Goal: Task Accomplishment & Management: Manage account settings

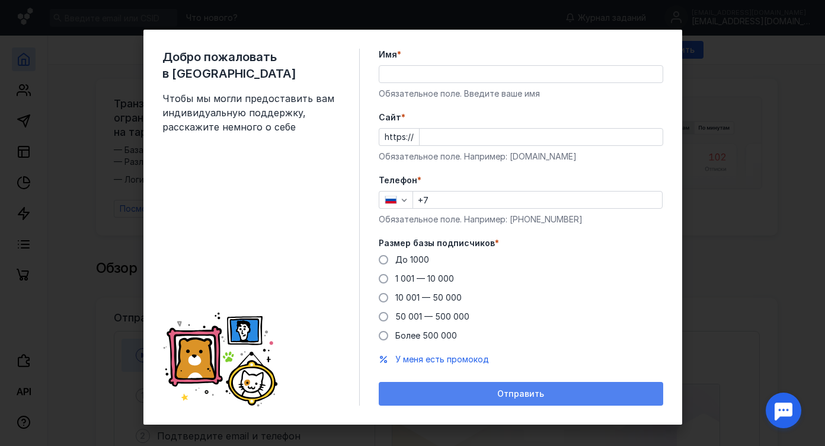
click at [517, 393] on span "Отправить" at bounding box center [520, 394] width 47 height 10
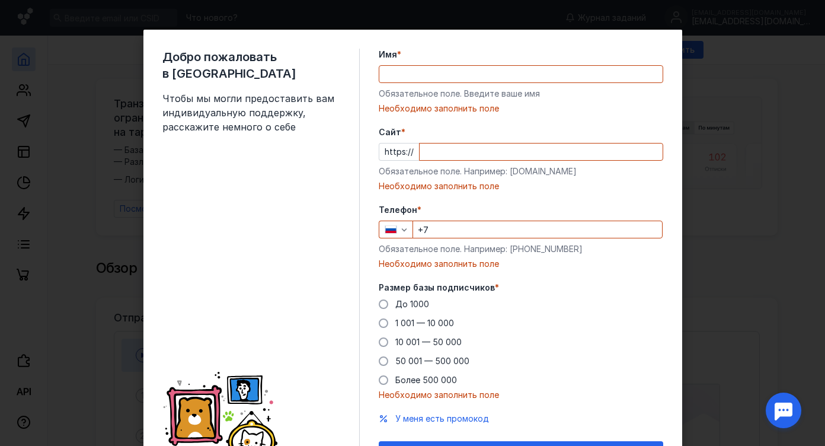
click at [153, 251] on div "Добро пожаловать в Sendsay Чтобы мы могли предоставить вам индивидуальную подде…" at bounding box center [412, 257] width 539 height 454
click at [459, 224] on input "+7" at bounding box center [537, 229] width 249 height 17
type input "[PHONE_NUMBER]"
type input "[PERSON_NAME]"
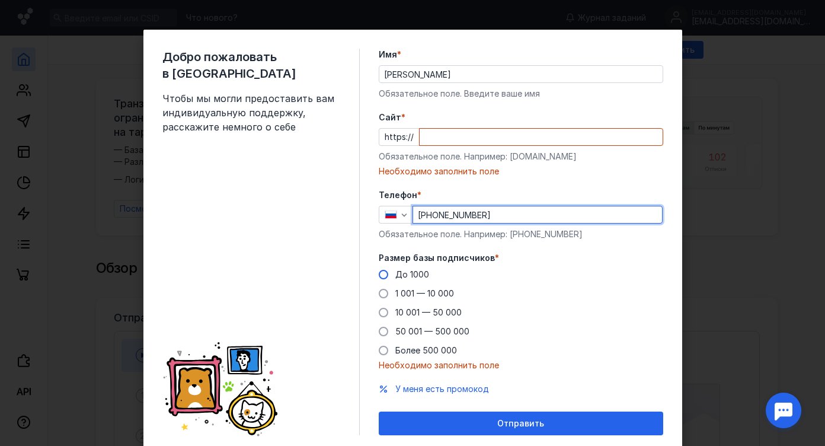
click at [380, 277] on span at bounding box center [383, 274] width 9 height 9
click at [0, 0] on input "До 1000" at bounding box center [0, 0] width 0 height 0
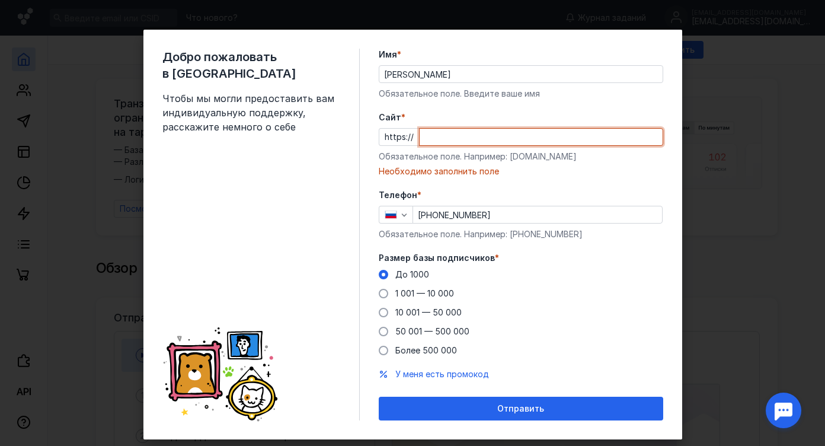
paste input "[DOMAIN_NAME][URL]"
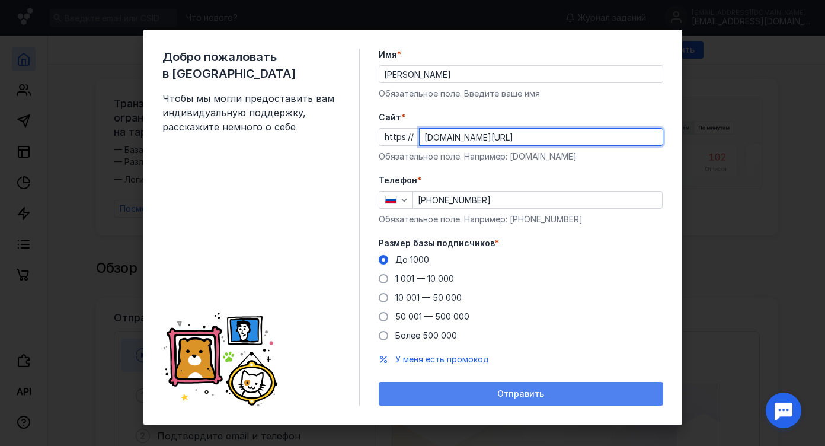
type input "[DOMAIN_NAME][URL]"
click at [476, 391] on div "Отправить" at bounding box center [521, 394] width 273 height 10
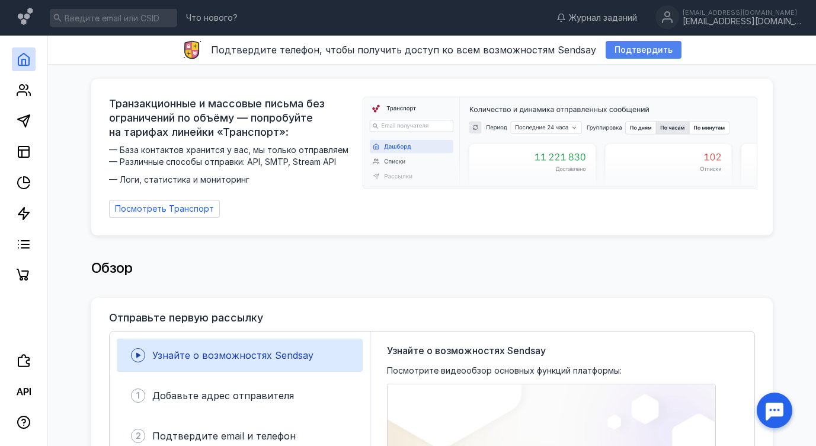
click at [641, 51] on span "Подтвердить" at bounding box center [644, 50] width 58 height 10
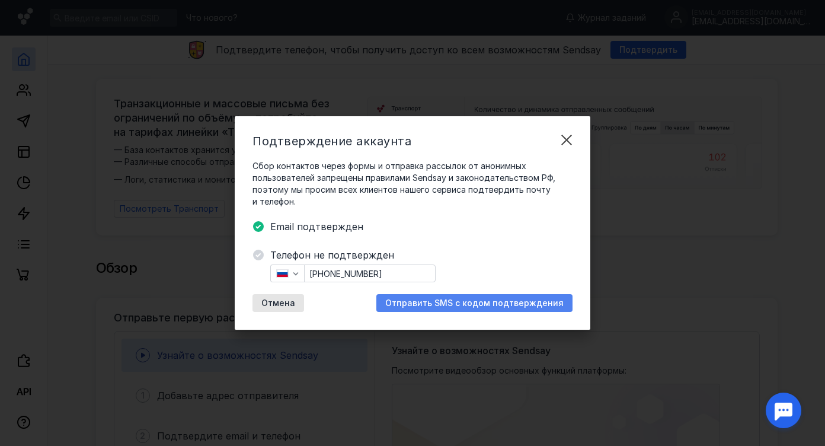
click at [433, 302] on span "Отправить SMS с кодом подтверждения" at bounding box center [474, 303] width 178 height 10
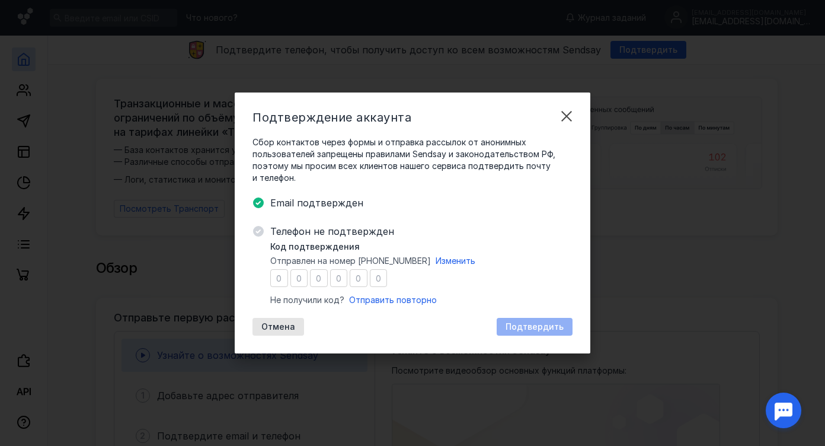
type input "8"
type input "5"
type input "0"
type input "1"
type input "5"
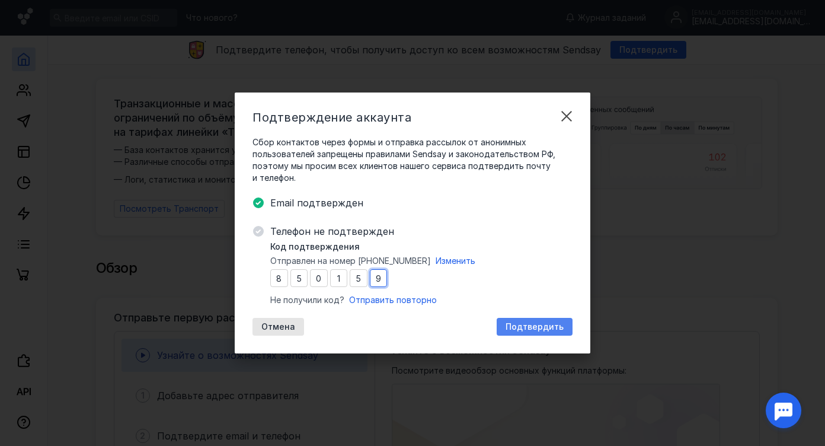
type input "9"
click at [511, 328] on span "Подтвердить" at bounding box center [534, 327] width 58 height 10
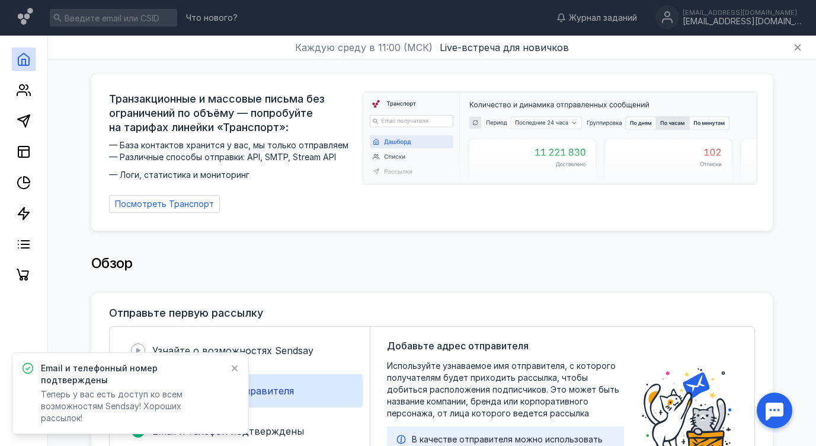
click at [236, 373] on icon at bounding box center [235, 367] width 8 height 9
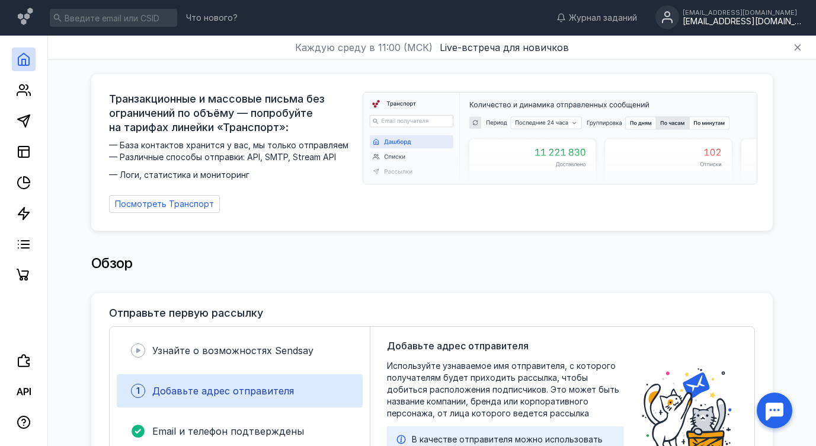
click at [725, 18] on div "[EMAIL_ADDRESS][DOMAIN_NAME]" at bounding box center [742, 22] width 119 height 10
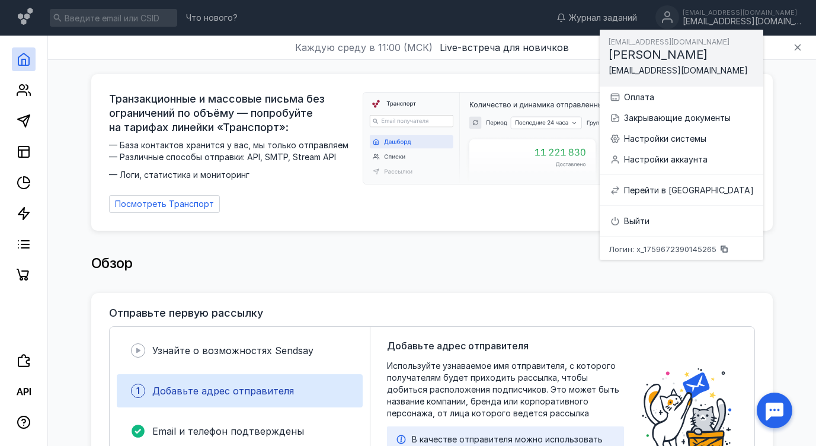
click at [90, 53] on div "Каждую [DATE] в 11:00 (МСК) Live-встреча для новичков" at bounding box center [432, 48] width 768 height 24
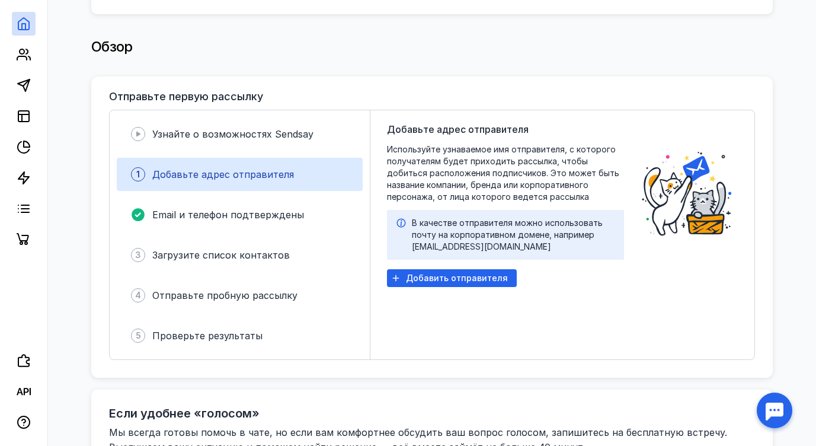
scroll to position [237, 0]
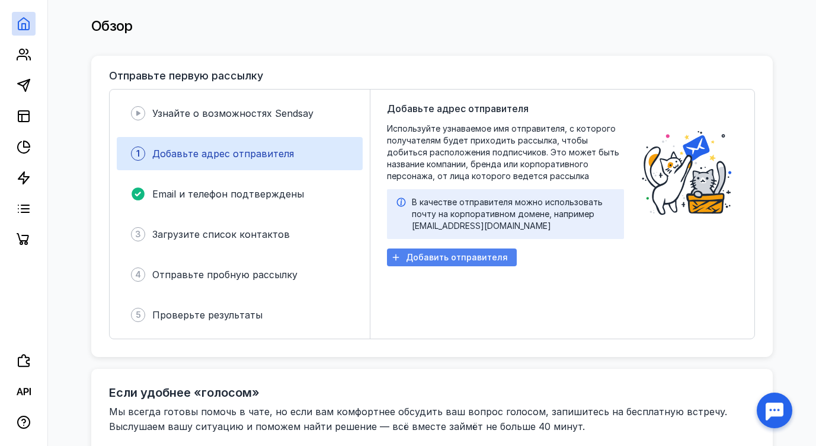
click at [456, 248] on div "Добавить отправителя" at bounding box center [452, 257] width 130 height 18
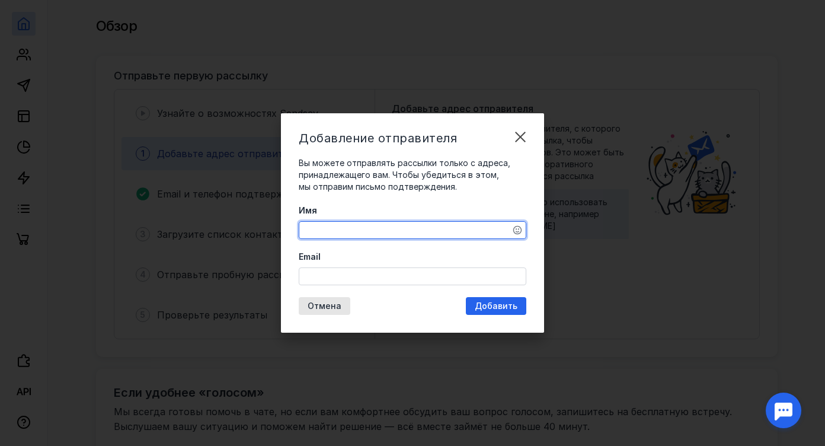
click at [442, 230] on textarea "Имя" at bounding box center [412, 230] width 226 height 17
type textarea "[PERSON_NAME]"
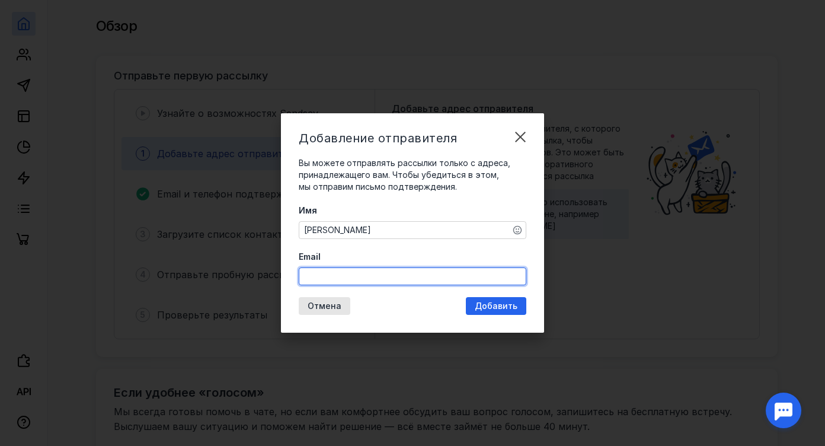
click at [434, 275] on input "Email" at bounding box center [412, 276] width 226 height 17
type input "[EMAIL_ADDRESS][DOMAIN_NAME]"
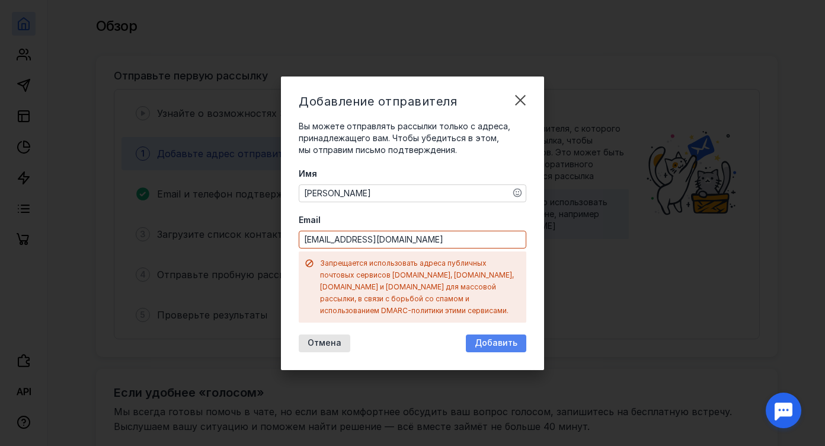
click at [489, 309] on div "Добавление отправителя Вы можете отправлять рассылки только с адреса, принадлеж…" at bounding box center [412, 222] width 263 height 293
click at [315, 338] on span "Отмена" at bounding box center [325, 343] width 34 height 10
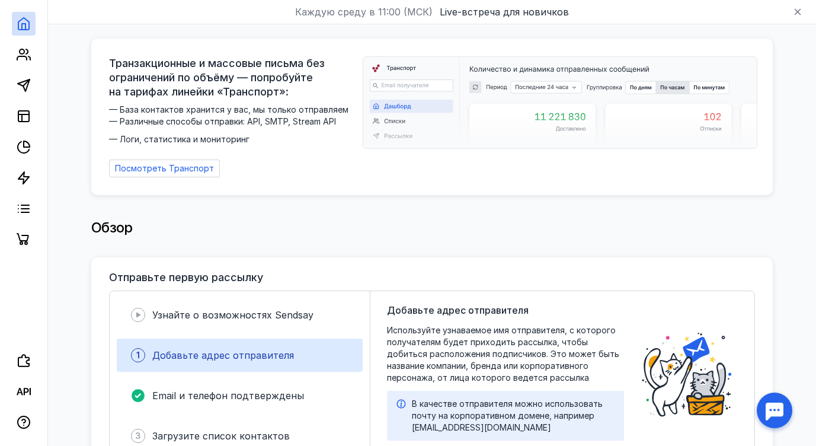
scroll to position [0, 0]
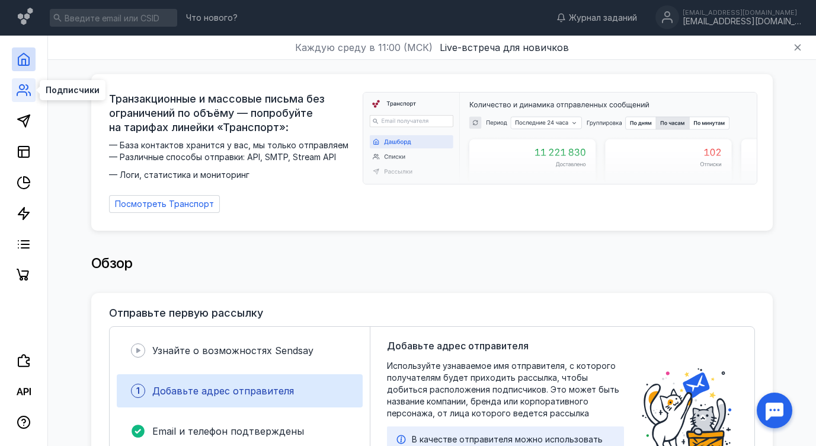
click at [23, 87] on icon at bounding box center [24, 90] width 14 height 14
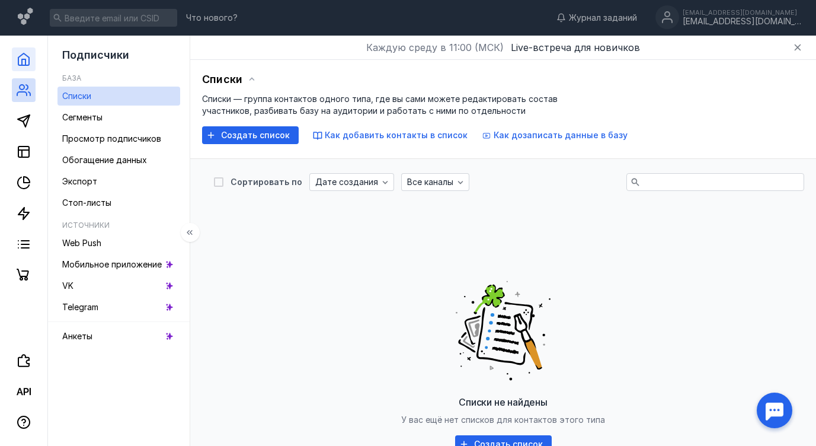
click at [24, 67] on link at bounding box center [24, 59] width 24 height 24
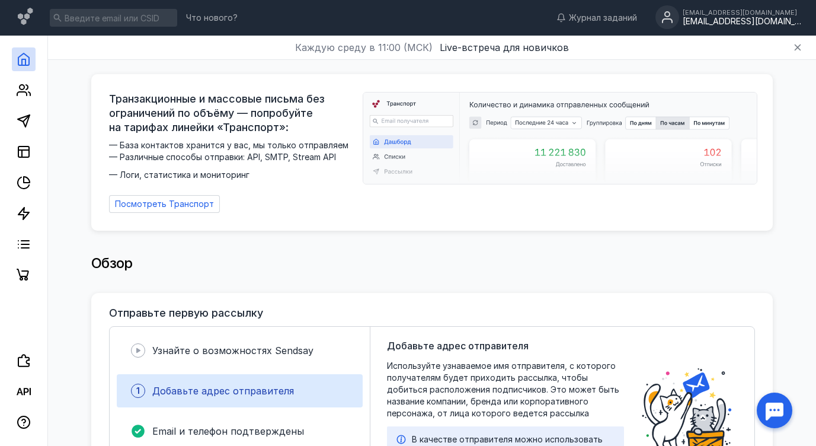
click at [753, 23] on div "[EMAIL_ADDRESS][DOMAIN_NAME]" at bounding box center [742, 22] width 119 height 10
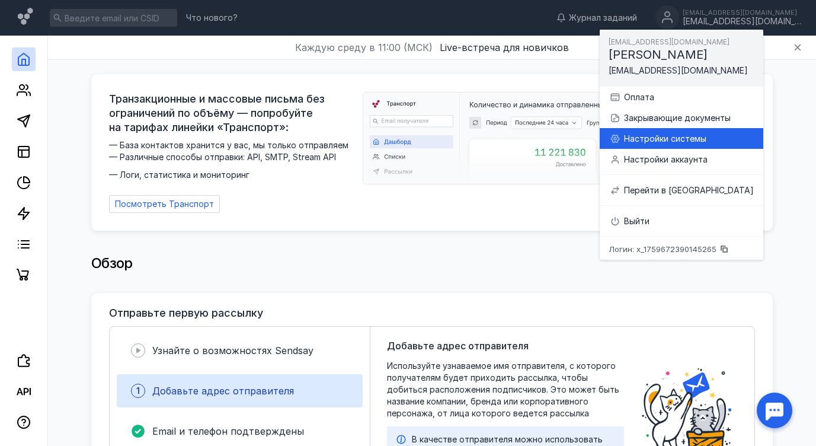
click at [636, 149] on div "Настройки системы" at bounding box center [681, 138] width 145 height 21
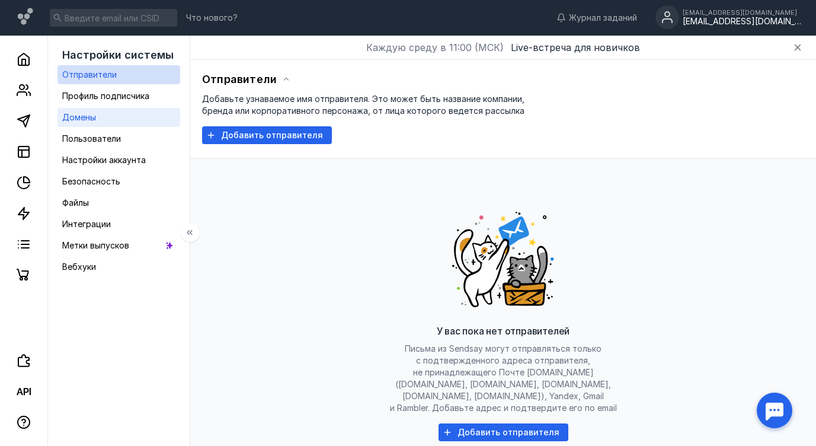
click at [99, 116] on link "Домены" at bounding box center [118, 117] width 123 height 19
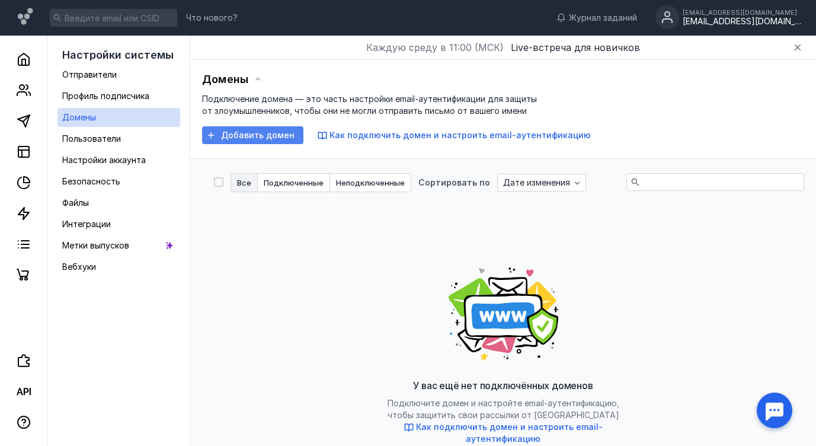
click at [257, 137] on span "Добавить домен" at bounding box center [257, 135] width 73 height 10
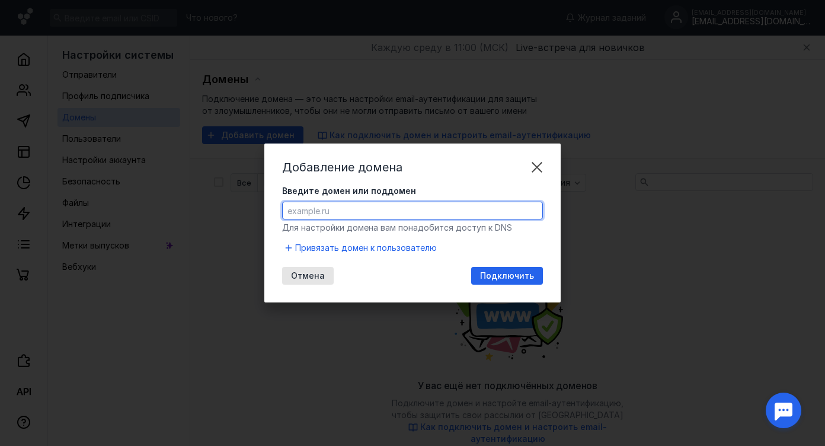
paste input "[URL][DOMAIN_NAME]"
drag, startPoint x: 348, startPoint y: 212, endPoint x: 315, endPoint y: 208, distance: 32.8
click at [315, 208] on input "[URL][DOMAIN_NAME]" at bounding box center [413, 210] width 260 height 17
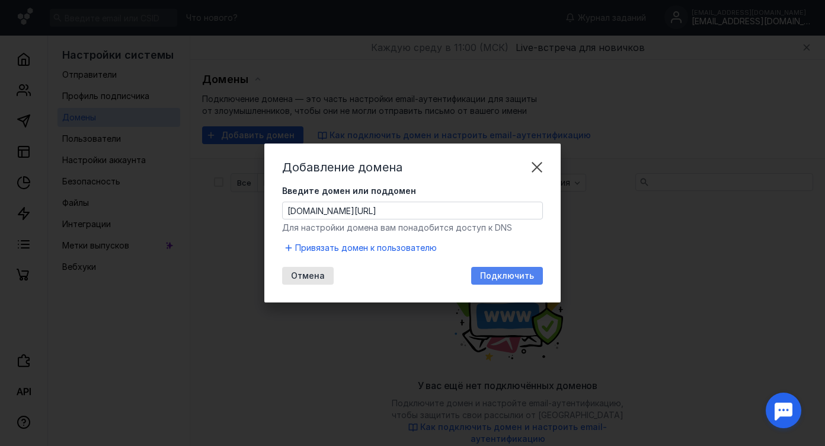
click at [507, 275] on span "Подключить" at bounding box center [507, 276] width 54 height 10
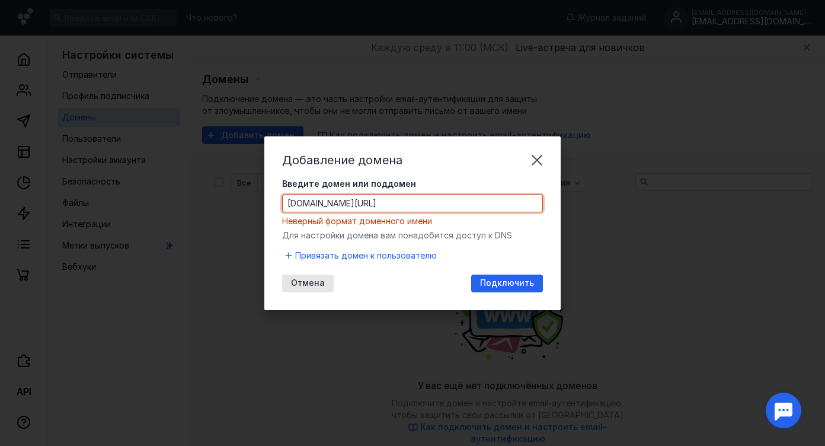
drag, startPoint x: 385, startPoint y: 205, endPoint x: 147, endPoint y: 201, distance: 238.3
click at [147, 201] on div "Добавление домена Введите домен или поддомен [DOMAIN_NAME][URL] Неверный формат…" at bounding box center [412, 223] width 825 height 446
paste input "[URL]."
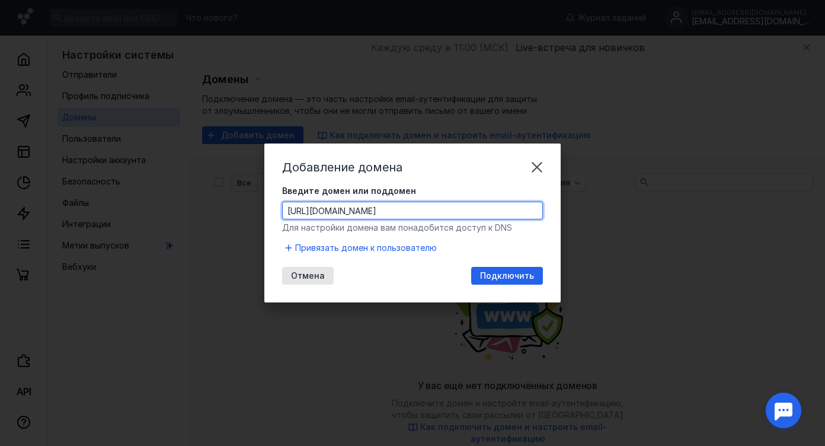
drag, startPoint x: 316, startPoint y: 210, endPoint x: 351, endPoint y: 207, distance: 35.0
click at [351, 207] on input "[URL][DOMAIN_NAME]" at bounding box center [413, 210] width 260 height 17
click at [514, 277] on span "Подключить" at bounding box center [507, 276] width 54 height 10
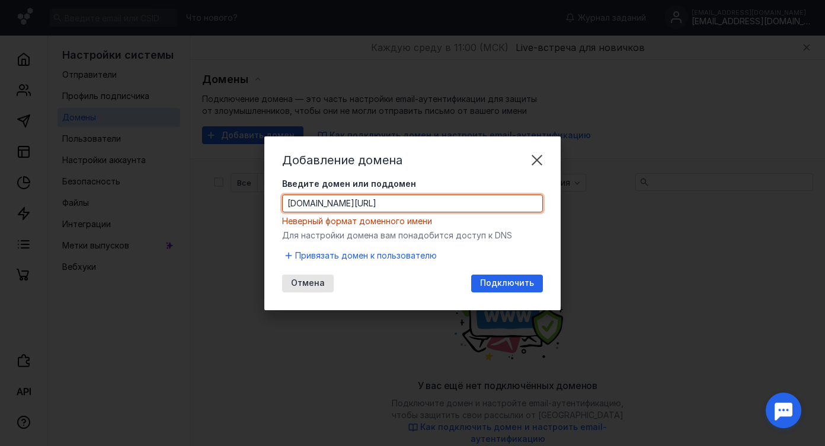
drag, startPoint x: 366, startPoint y: 200, endPoint x: 344, endPoint y: 189, distance: 24.6
click at [170, 208] on div "Добавление домена Введите домен или поддомен [DOMAIN_NAME][URL] Неверный формат…" at bounding box center [412, 223] width 825 height 446
paste input "[URL]."
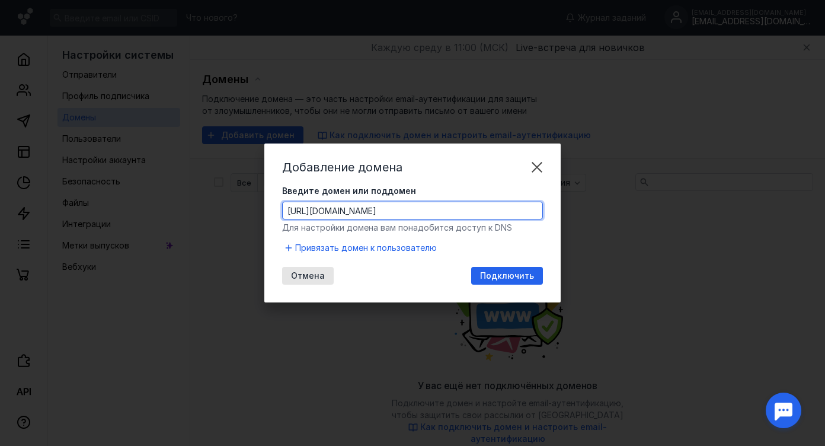
drag, startPoint x: 315, startPoint y: 209, endPoint x: 283, endPoint y: 205, distance: 32.2
click at [283, 205] on input "[URL][DOMAIN_NAME]" at bounding box center [413, 210] width 260 height 17
drag, startPoint x: 319, startPoint y: 211, endPoint x: 348, endPoint y: 213, distance: 29.7
click at [348, 213] on input "[URL][DOMAIN_NAME]" at bounding box center [413, 210] width 260 height 17
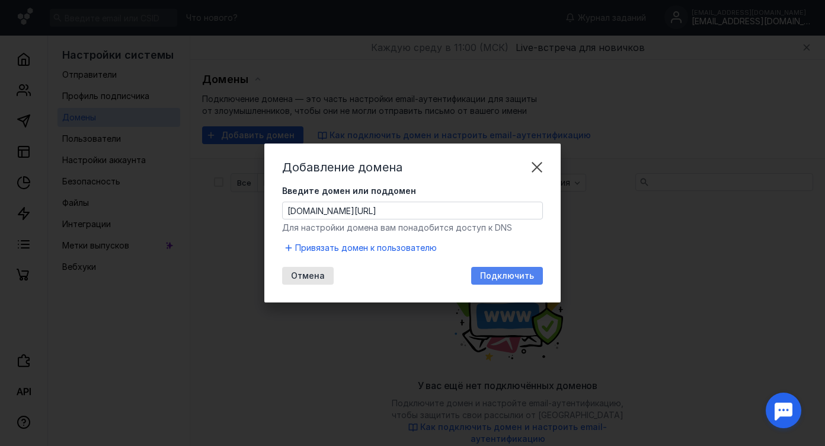
click at [517, 273] on span "Подключить" at bounding box center [507, 276] width 54 height 10
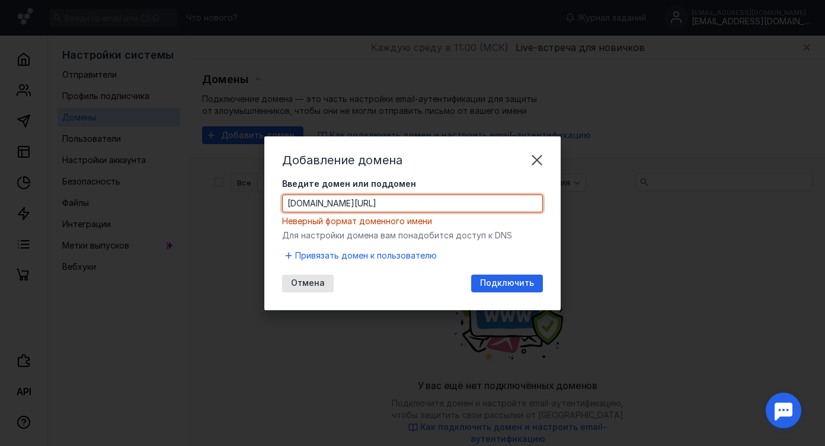
click at [287, 206] on input "[DOMAIN_NAME][URL]" at bounding box center [413, 203] width 260 height 17
paste input "https://"
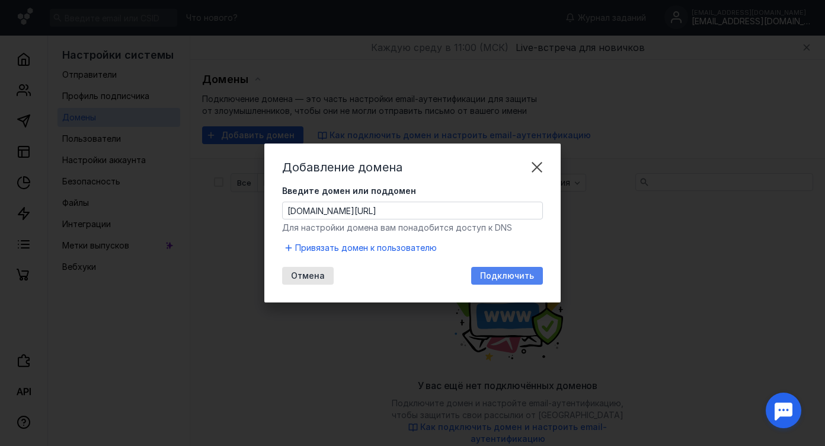
click at [491, 280] on span "Подключить" at bounding box center [507, 276] width 54 height 10
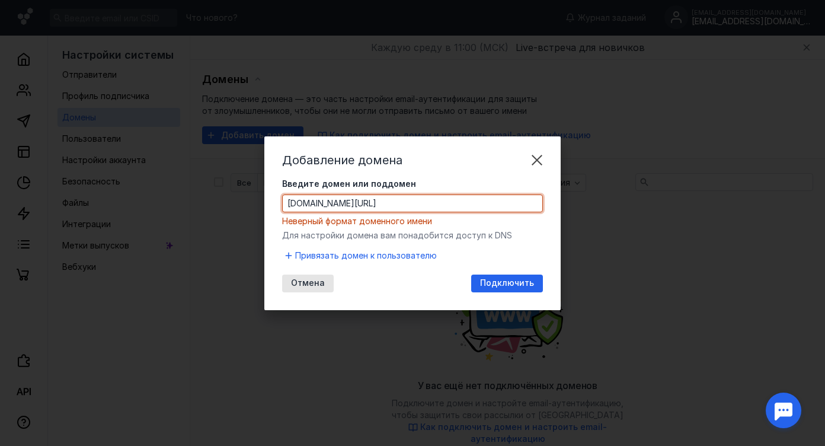
drag, startPoint x: 384, startPoint y: 209, endPoint x: 187, endPoint y: 204, distance: 196.8
click at [187, 204] on div "Добавление домена Введите домен или поддомен [DOMAIN_NAME][URL] Неверный формат…" at bounding box center [412, 223] width 825 height 446
paste input "https:/"
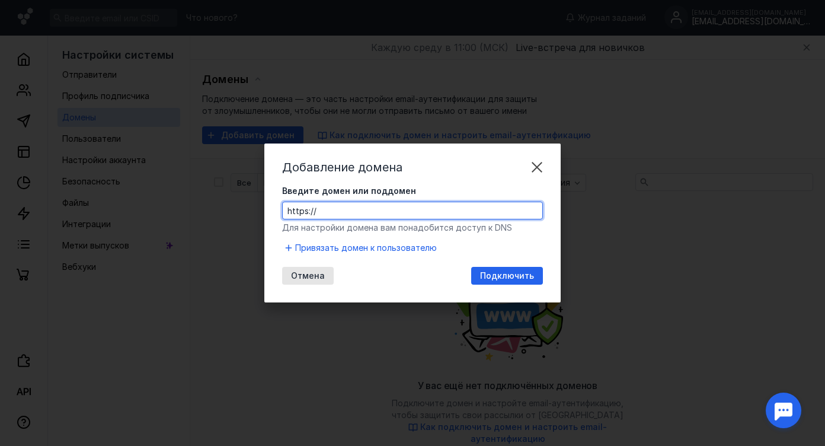
drag, startPoint x: 346, startPoint y: 207, endPoint x: 190, endPoint y: 233, distance: 158.6
click at [190, 233] on div "Добавление домена Введите домен или поддомен https:// Для настройки домена вам …" at bounding box center [412, 223] width 825 height 446
type input "https://"
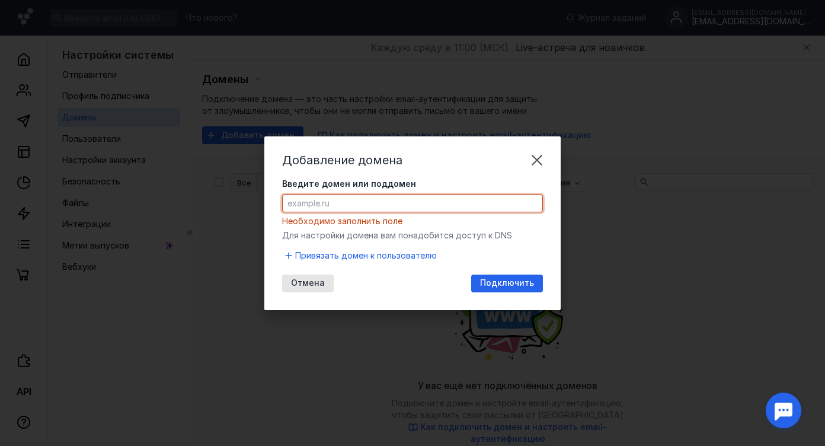
drag, startPoint x: 363, startPoint y: 206, endPoint x: 222, endPoint y: 203, distance: 140.5
click at [120, 201] on div "Добавление домена Введите домен или поддомен Необходимо заполнить поле Для наст…" at bounding box center [412, 223] width 825 height 446
click at [337, 193] on div "Введите домен или поддомен Необходимо заполнить поле" at bounding box center [412, 202] width 261 height 49
drag, startPoint x: 341, startPoint y: 200, endPoint x: 284, endPoint y: 195, distance: 57.1
click at [284, 195] on input "Введите домен или поддомен" at bounding box center [413, 203] width 260 height 17
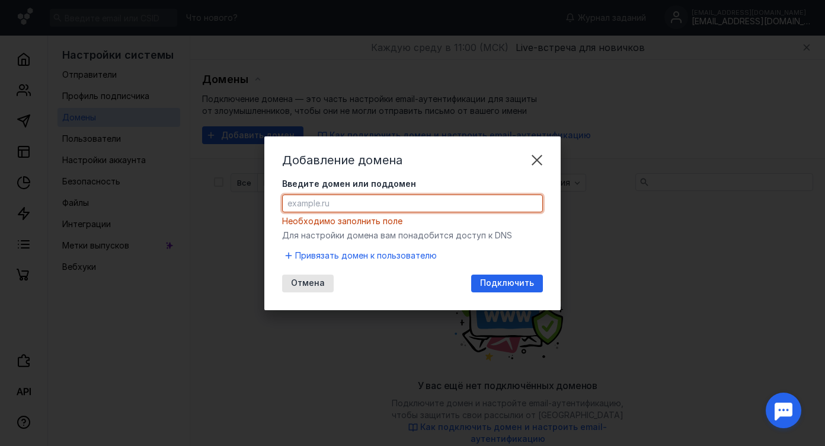
drag, startPoint x: 286, startPoint y: 201, endPoint x: 328, endPoint y: 192, distance: 43.1
click at [328, 192] on div "Введите домен или поддомен Необходимо заполнить поле" at bounding box center [412, 202] width 261 height 49
click at [403, 190] on div "Введите домен или поддомен Необходимо заполнить поле" at bounding box center [412, 202] width 261 height 49
paste input "[URL][DOMAIN_NAME]"
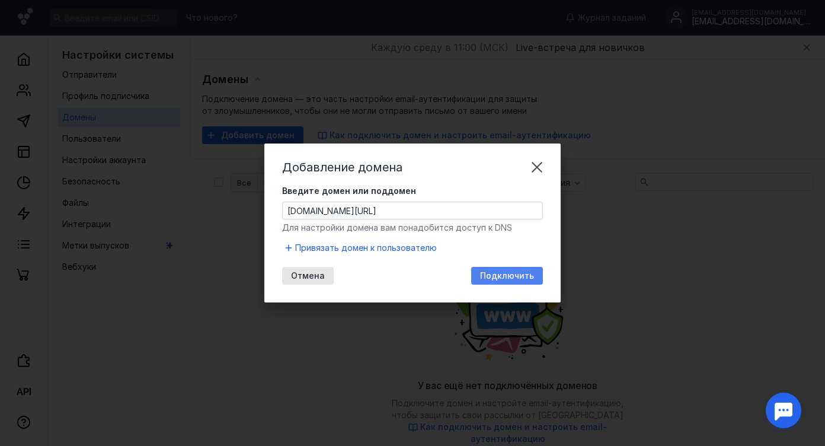
click at [521, 276] on span "Подключить" at bounding box center [507, 276] width 54 height 10
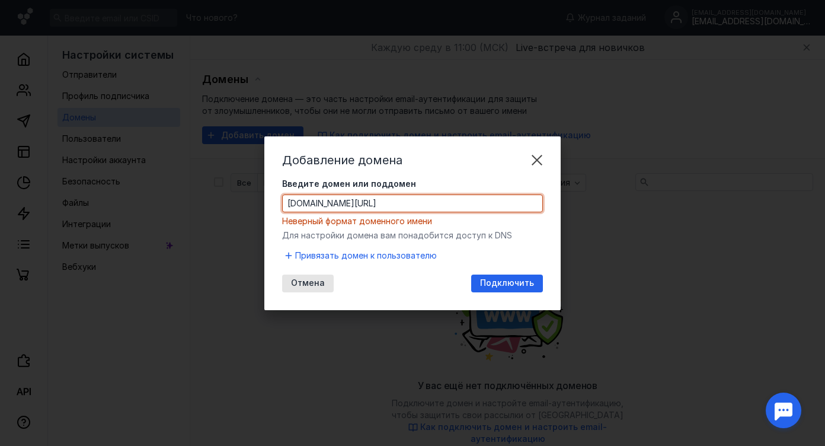
drag, startPoint x: 321, startPoint y: 204, endPoint x: 196, endPoint y: 198, distance: 124.6
click at [196, 198] on div "Добавление домена Введите домен или поддомен [DOMAIN_NAME][URL] Неверный формат…" at bounding box center [412, 223] width 825 height 446
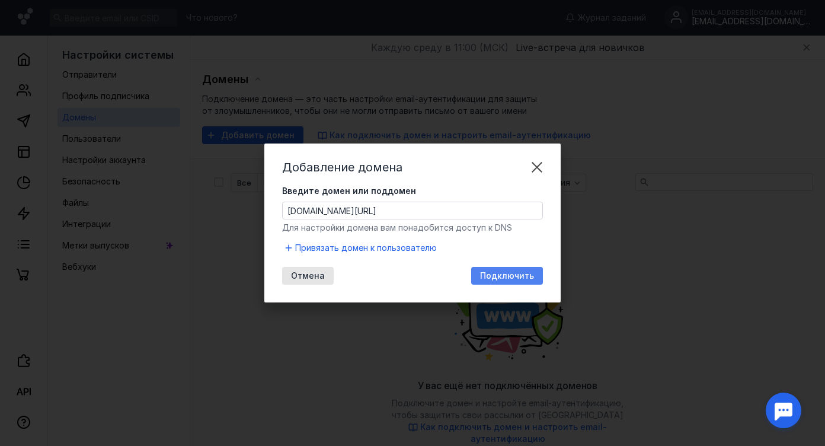
click at [487, 271] on span "Подключить" at bounding box center [507, 276] width 54 height 10
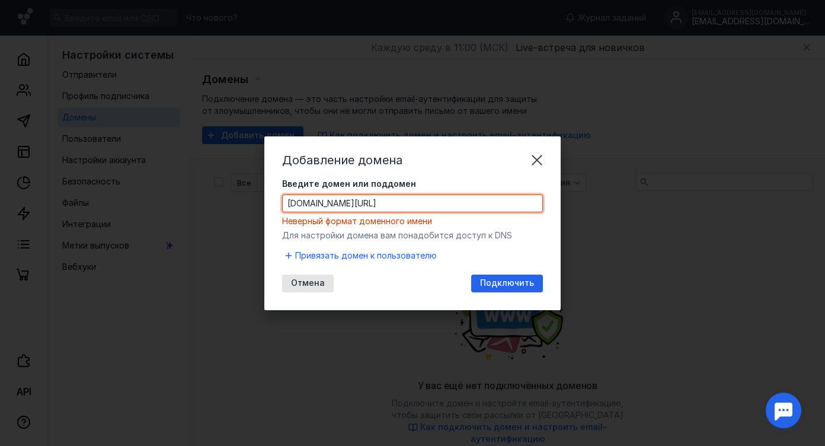
click at [347, 202] on input "[DOMAIN_NAME][URL]" at bounding box center [413, 203] width 260 height 17
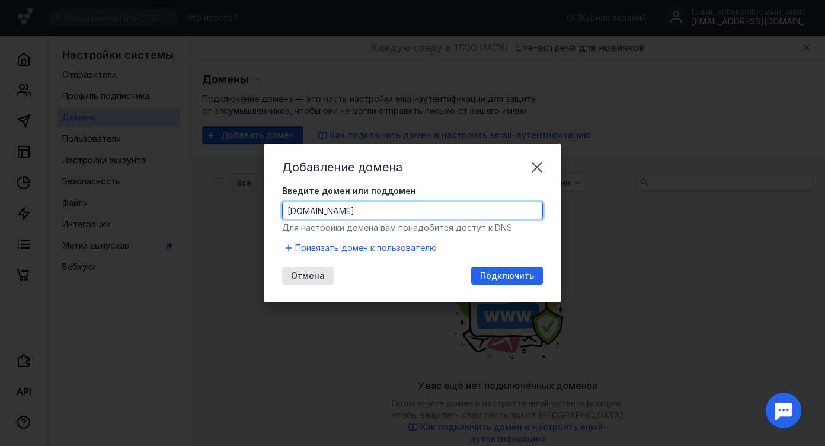
type input "[DOMAIN_NAME]"
click at [312, 206] on input "[DOMAIN_NAME]" at bounding box center [413, 210] width 260 height 17
drag, startPoint x: 344, startPoint y: 210, endPoint x: 277, endPoint y: 205, distance: 67.1
click at [277, 205] on div "Добавление домена Введите домен или поддомен [DOMAIN_NAME] Для настройки домена…" at bounding box center [412, 222] width 296 height 159
